Goal: Transaction & Acquisition: Purchase product/service

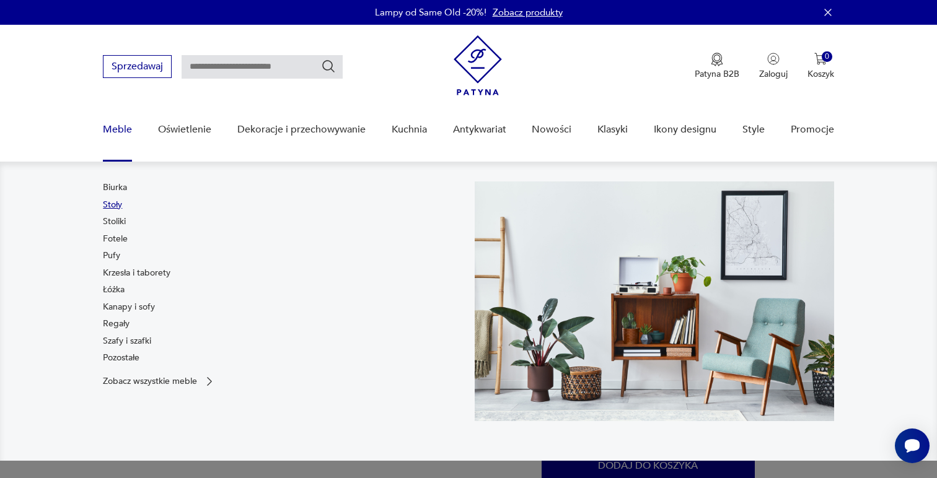
click at [112, 205] on link "Stoły" at bounding box center [112, 205] width 19 height 12
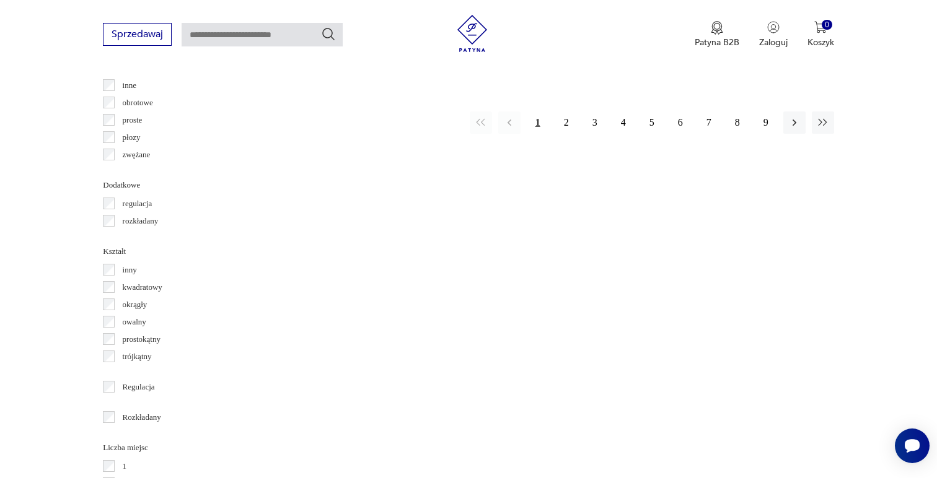
scroll to position [1451, 0]
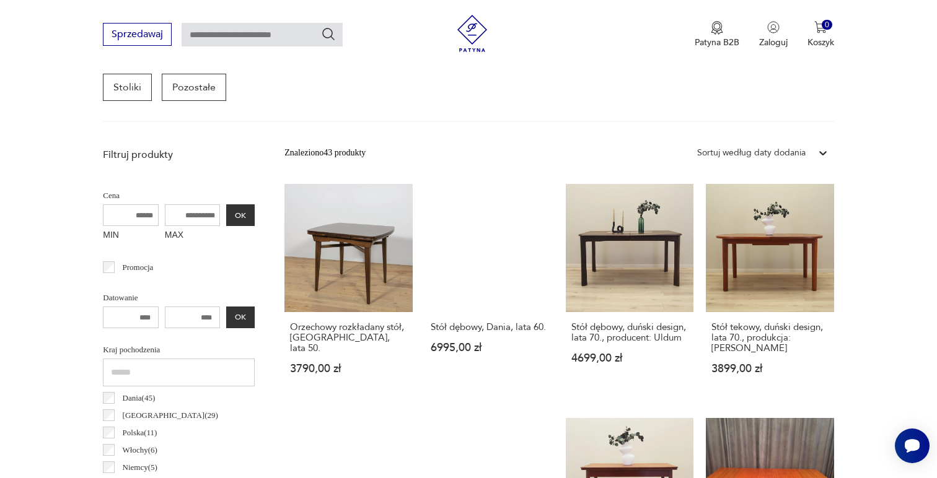
scroll to position [15, 0]
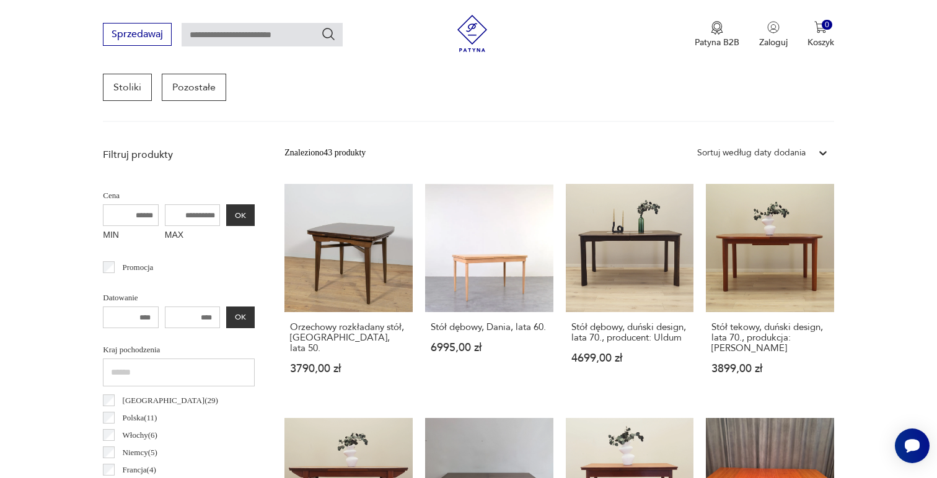
click at [173, 218] on input "MAX" at bounding box center [193, 216] width 56 height 22
type input "****"
click at [253, 216] on button "OK" at bounding box center [240, 216] width 29 height 22
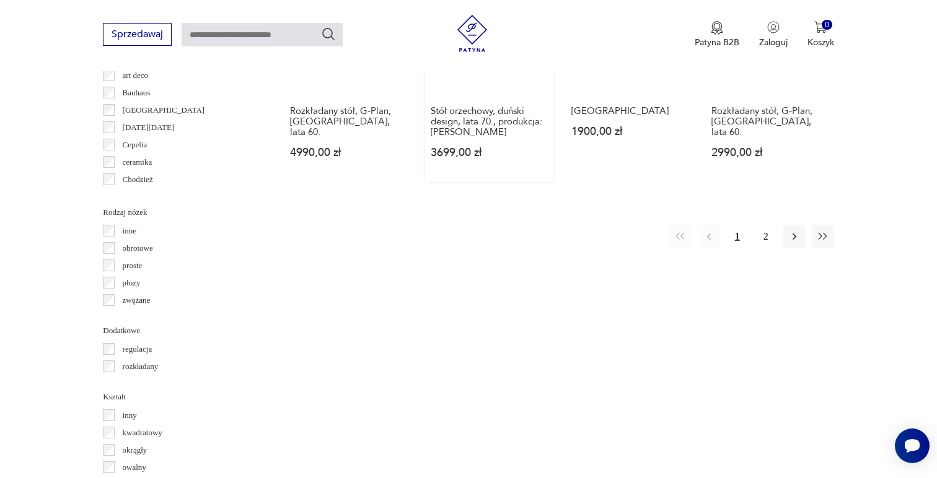
scroll to position [1303, 0]
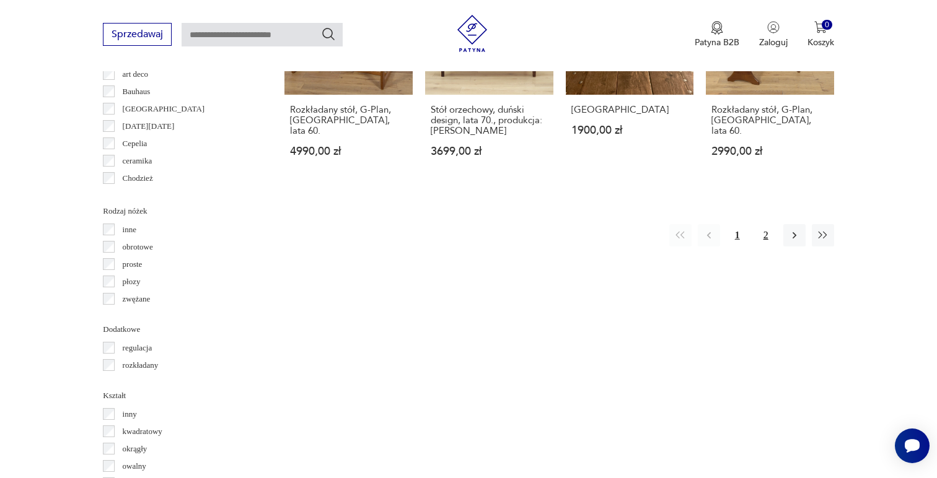
click at [770, 224] on button "2" at bounding box center [766, 235] width 22 height 22
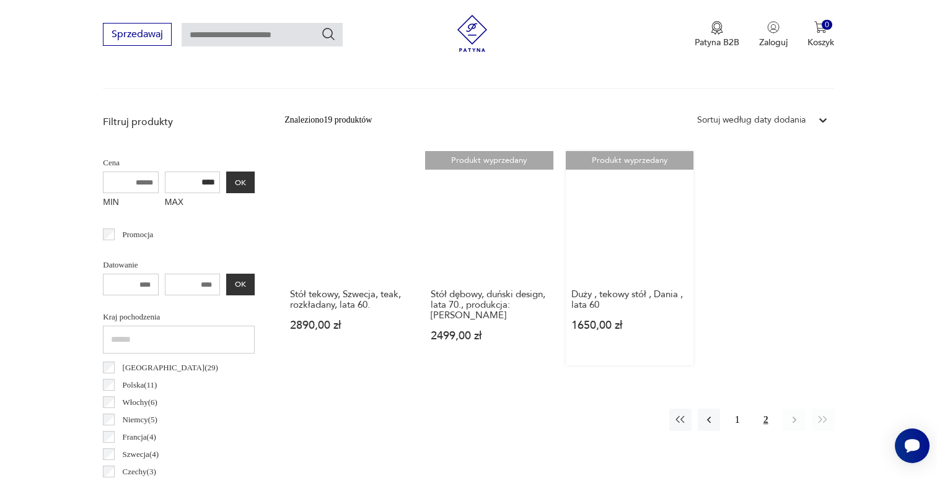
scroll to position [414, 0]
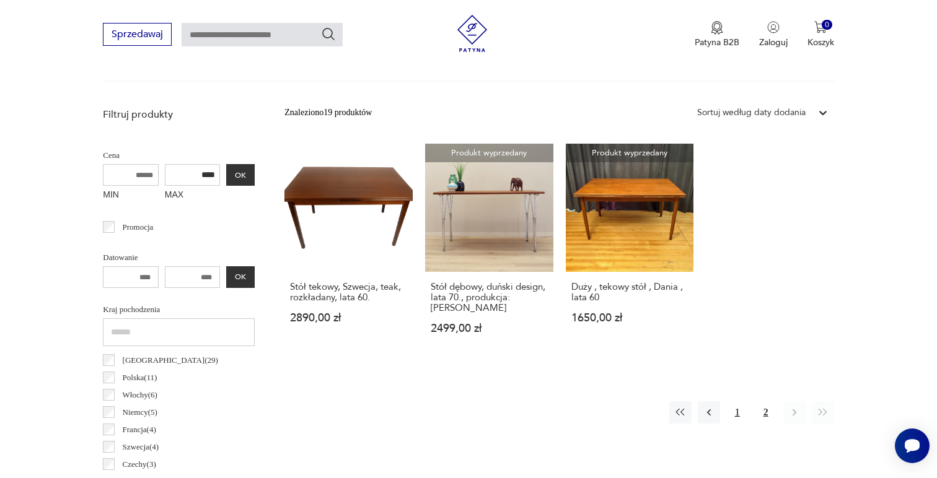
click at [738, 412] on button "1" at bounding box center [737, 413] width 22 height 22
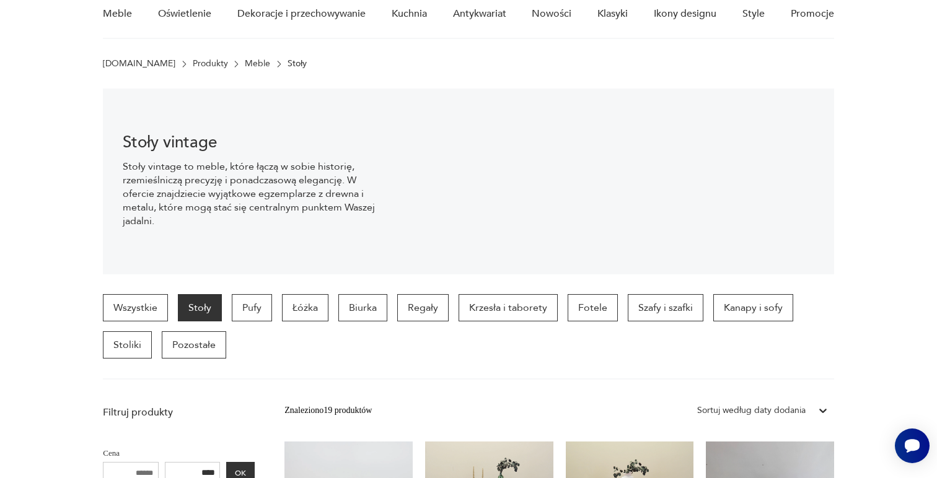
scroll to position [66, 0]
